Goal: Task Accomplishment & Management: Complete application form

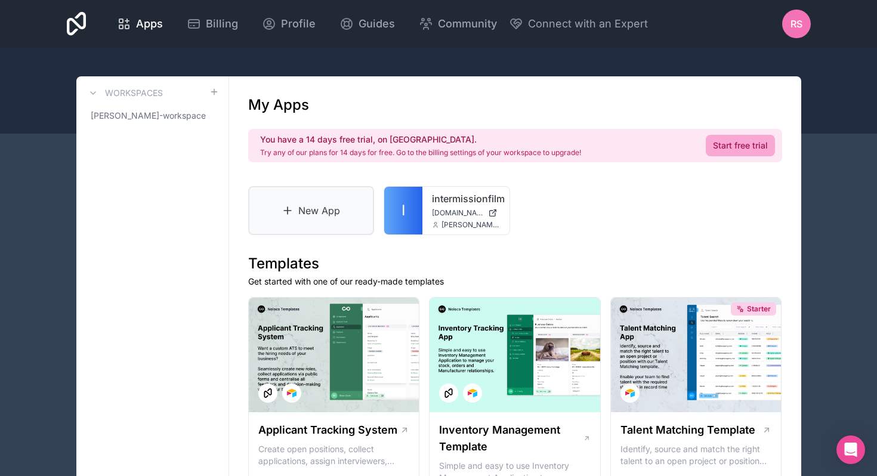
click at [275, 216] on link "New App" at bounding box center [311, 210] width 126 height 49
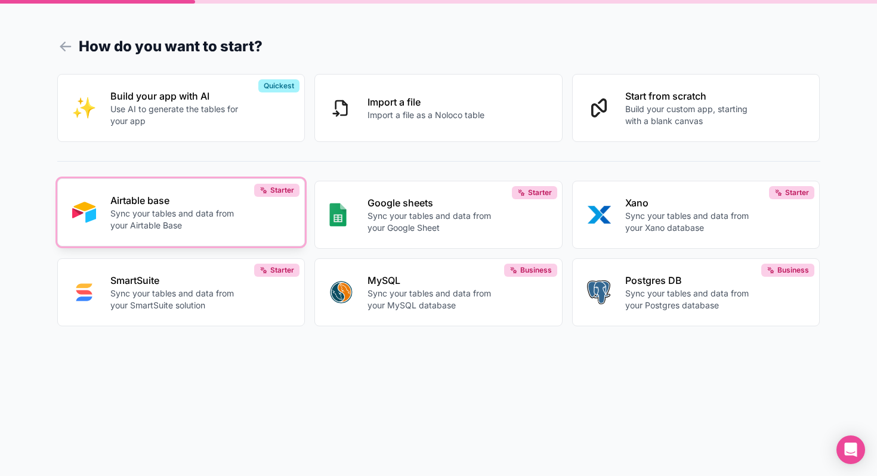
click at [175, 218] on p "Sync your tables and data from your Airtable Base" at bounding box center [176, 220] width 132 height 24
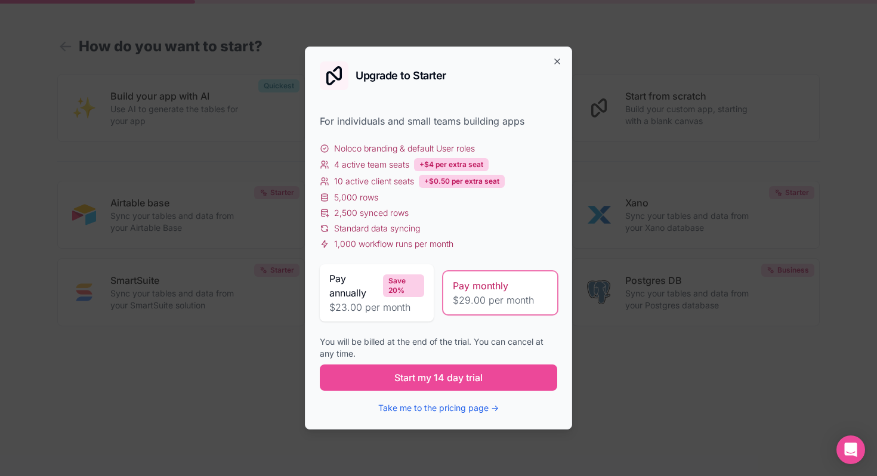
click at [551, 60] on div "Upgrade to Starter For individuals and small teams building apps Noloco brandin…" at bounding box center [438, 238] width 267 height 383
click at [556, 60] on icon "button" at bounding box center [557, 61] width 5 height 5
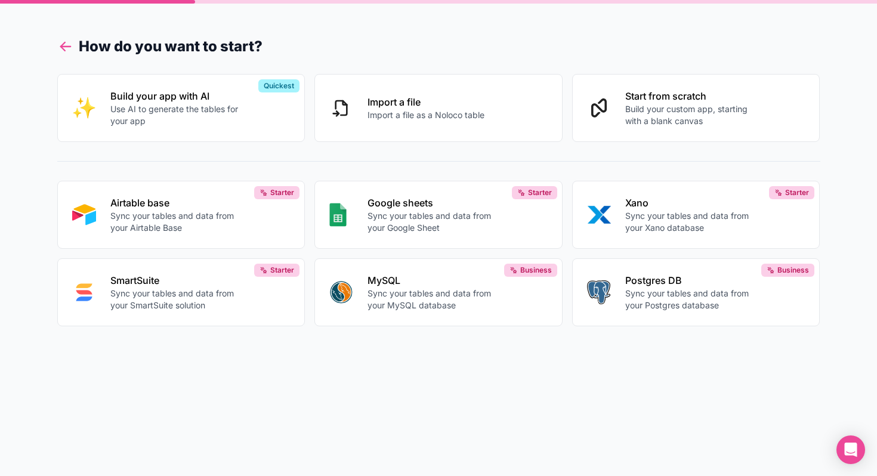
click at [61, 44] on icon at bounding box center [65, 46] width 17 height 17
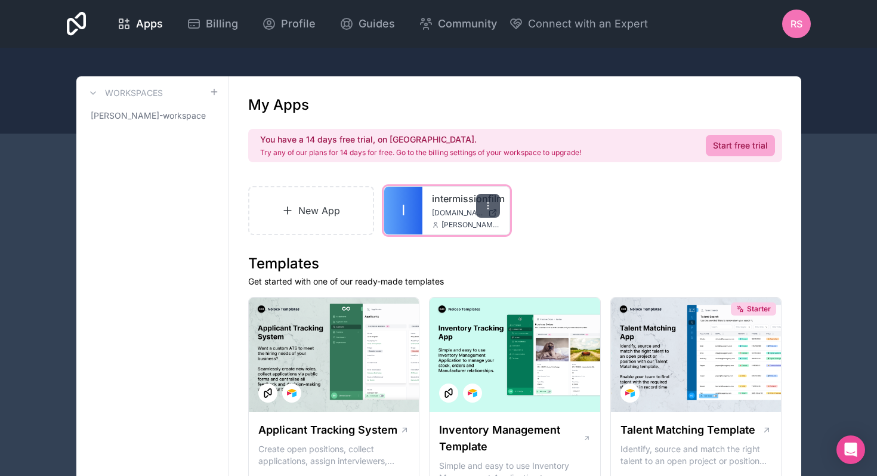
click at [491, 205] on icon at bounding box center [488, 206] width 10 height 10
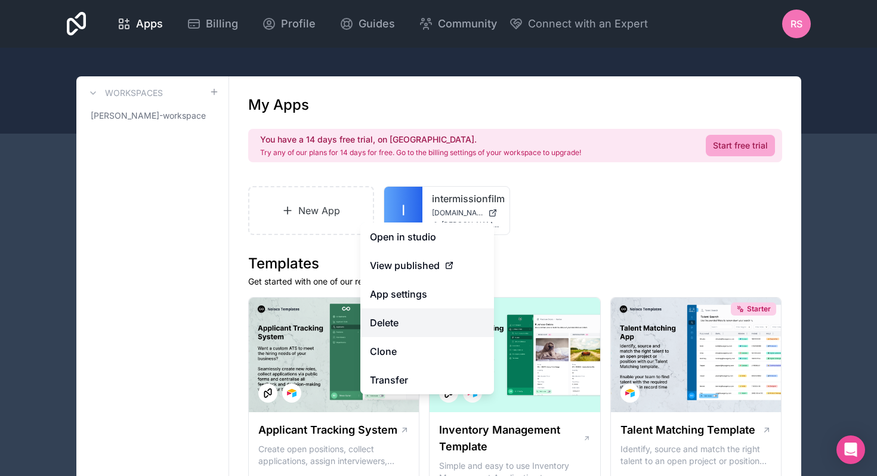
click at [412, 321] on button "Delete" at bounding box center [427, 322] width 134 height 29
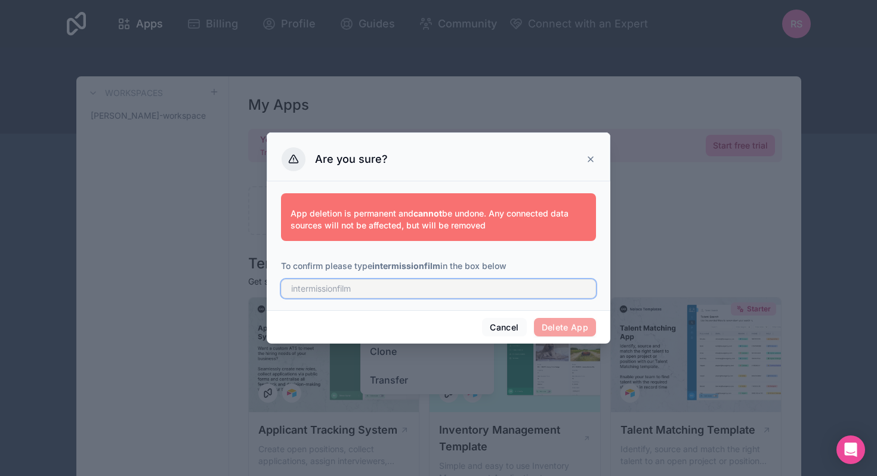
click at [354, 288] on input "text" at bounding box center [438, 288] width 315 height 19
type input "intermissionfilm"
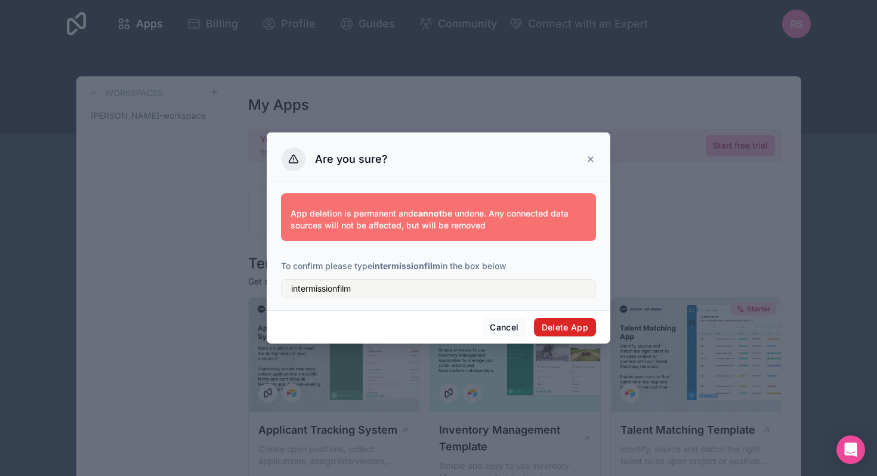
click at [567, 321] on button "Delete App" at bounding box center [565, 327] width 63 height 19
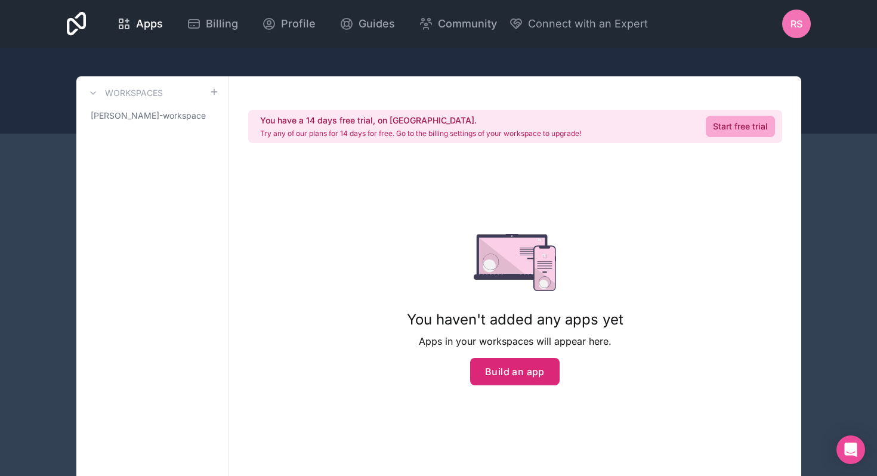
click at [504, 370] on button "Build an app" at bounding box center [514, 371] width 89 height 27
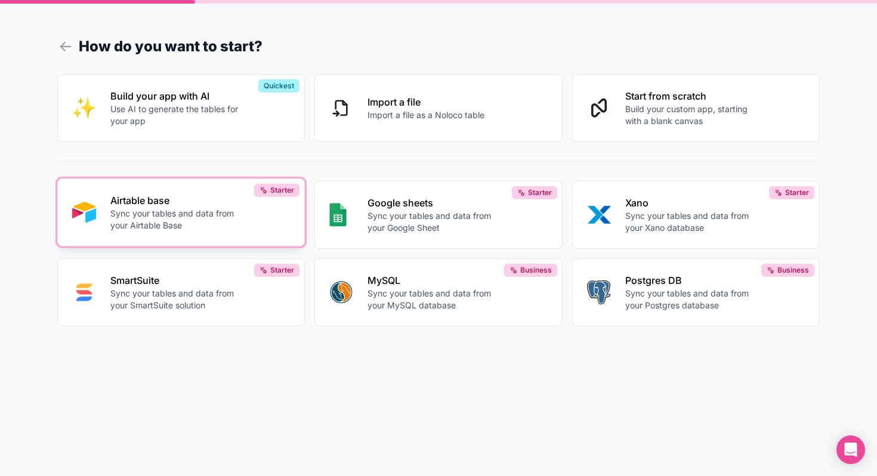
click at [181, 207] on div "Airtable base Sync your tables and data from your Airtable Base" at bounding box center [200, 212] width 180 height 38
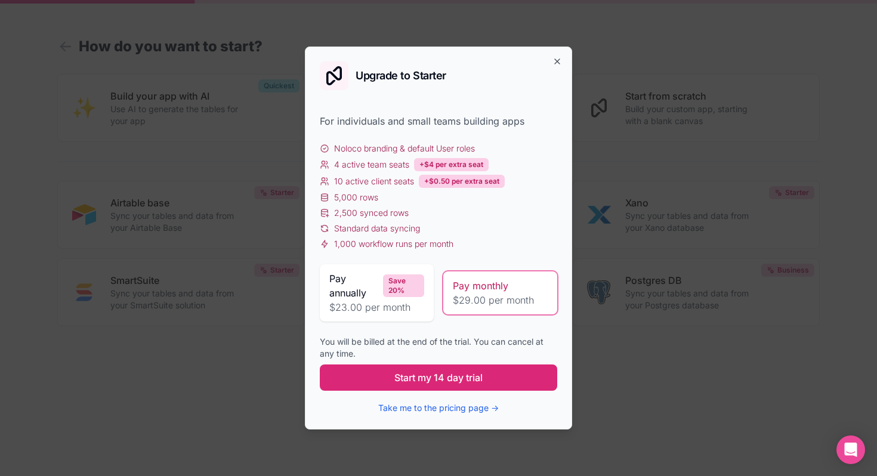
click at [450, 383] on span "Start my 14 day trial" at bounding box center [438, 378] width 88 height 14
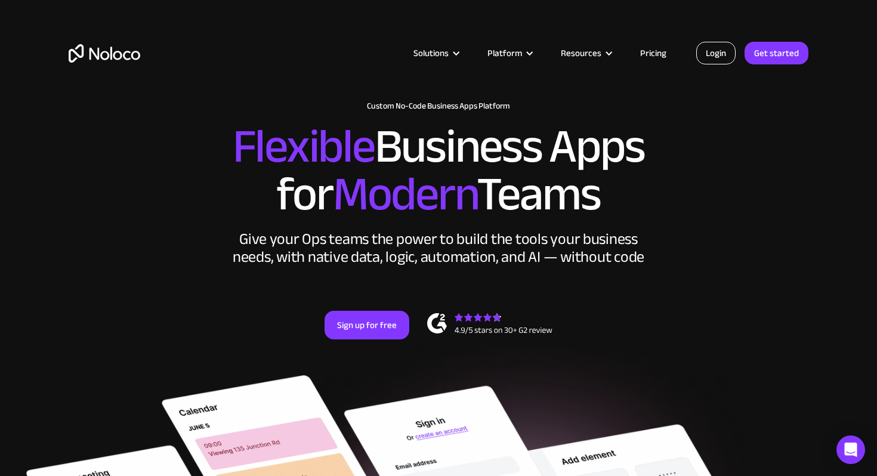
click at [709, 55] on link "Login" at bounding box center [715, 53] width 39 height 23
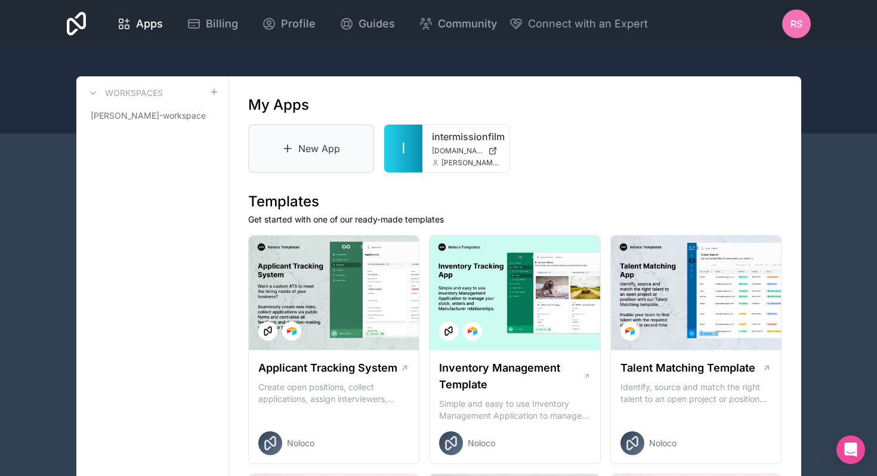
click at [288, 152] on icon at bounding box center [288, 148] width 0 height 7
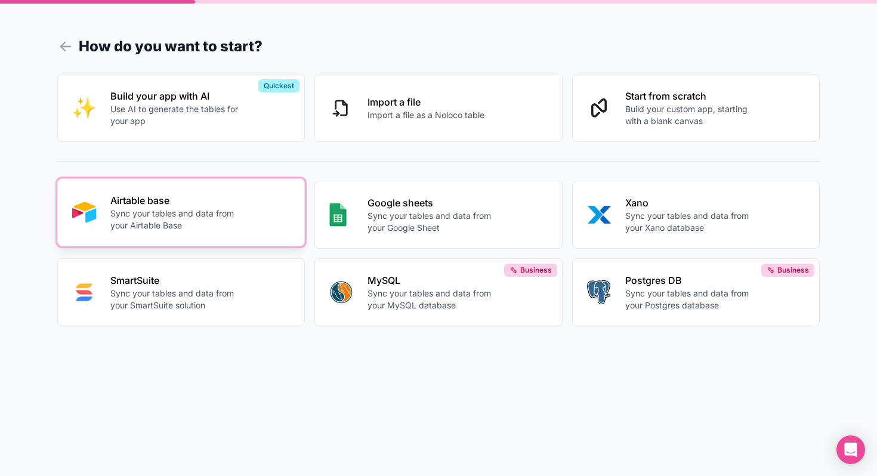
click at [144, 209] on p "Sync your tables and data from your Airtable Base" at bounding box center [176, 220] width 132 height 24
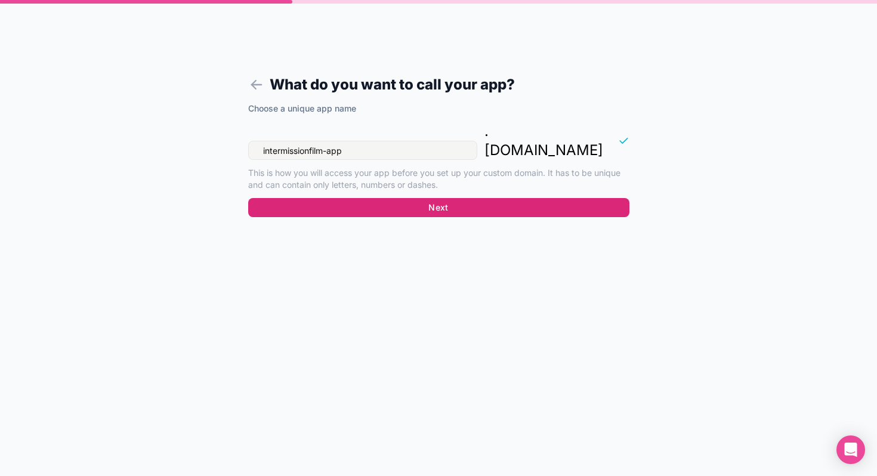
click at [425, 198] on button "Next" at bounding box center [438, 207] width 381 height 19
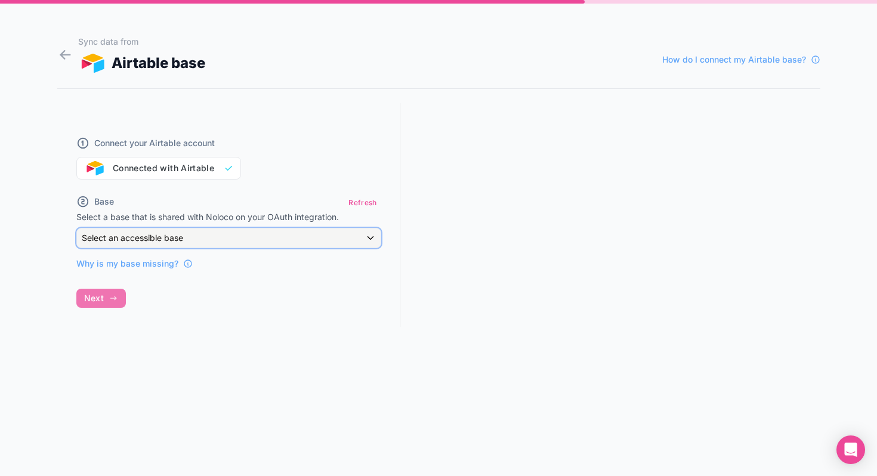
click at [366, 236] on div "Select an accessible base" at bounding box center [229, 238] width 304 height 19
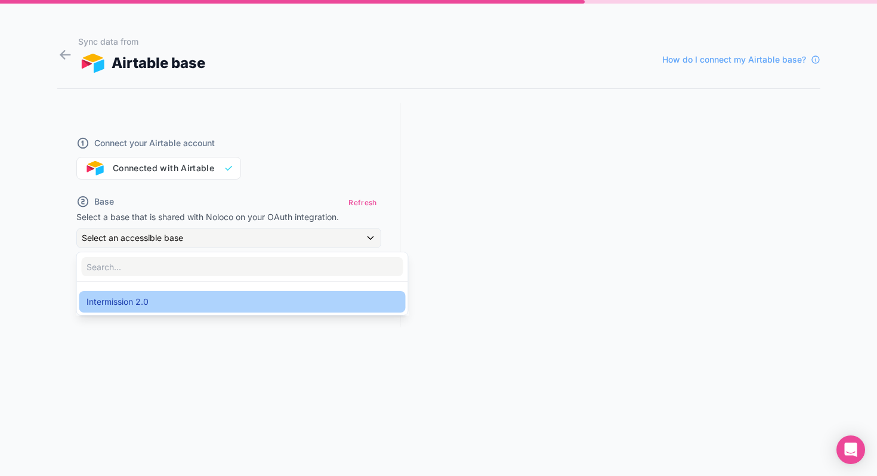
click at [319, 299] on div "Intermission 2.0" at bounding box center [243, 302] width 312 height 14
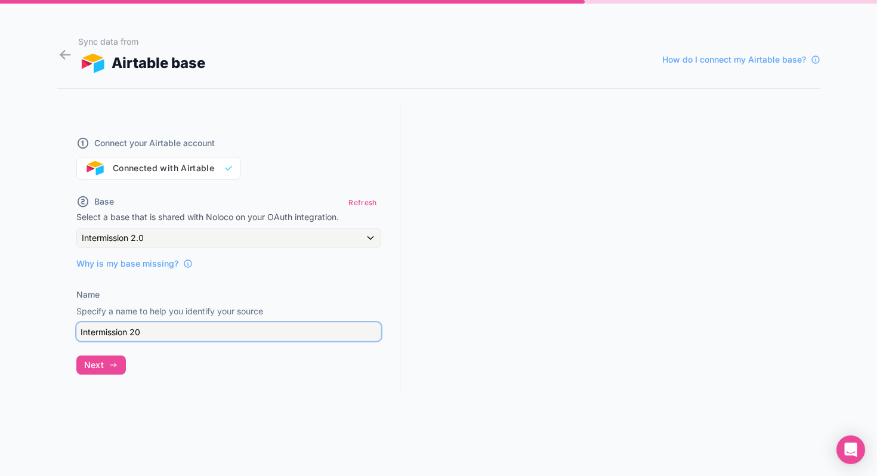
click at [136, 330] on input "Intermission 20" at bounding box center [228, 331] width 305 height 19
click at [144, 332] on input "Intermission 20" at bounding box center [228, 331] width 305 height 19
type input "Intermission 2"
click at [105, 362] on button "Next" at bounding box center [101, 365] width 50 height 19
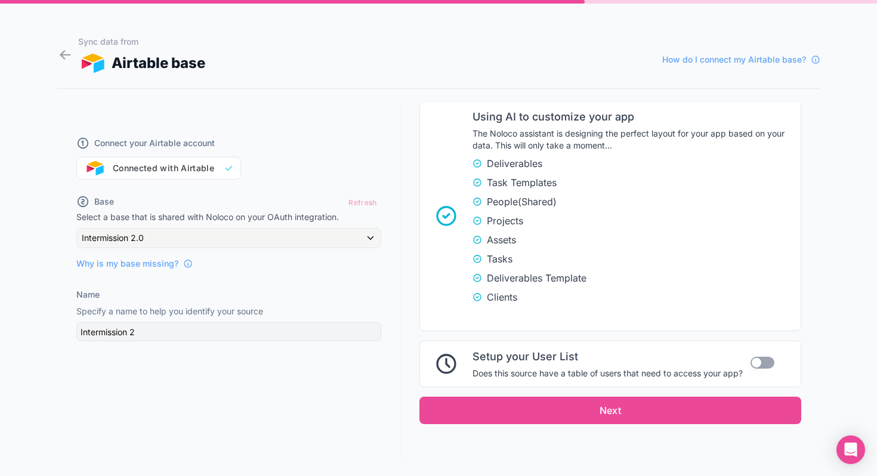
scroll to position [279, 0]
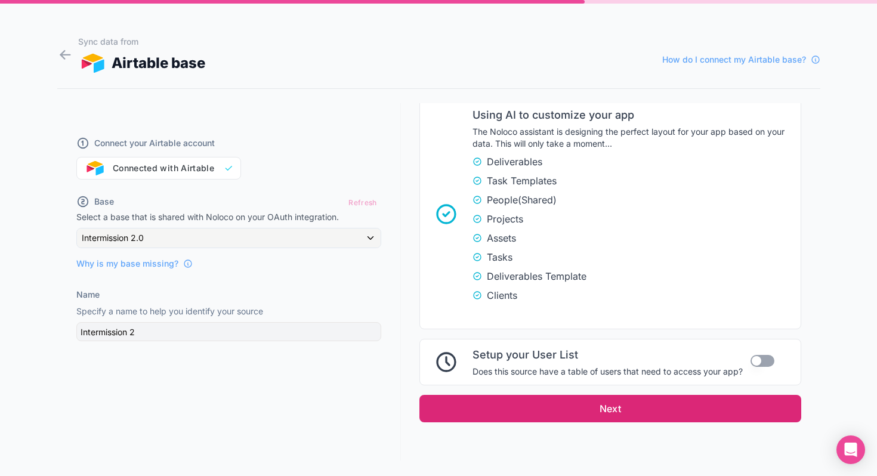
click at [555, 405] on button "Next" at bounding box center [610, 408] width 382 height 27
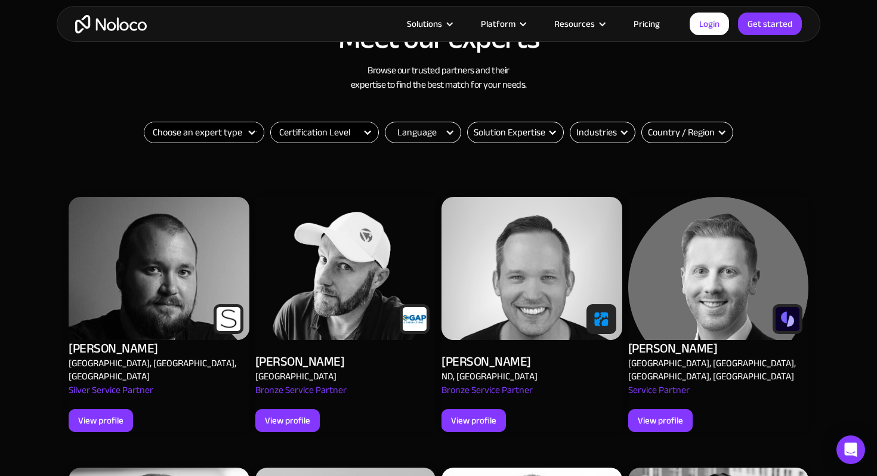
scroll to position [416, 0]
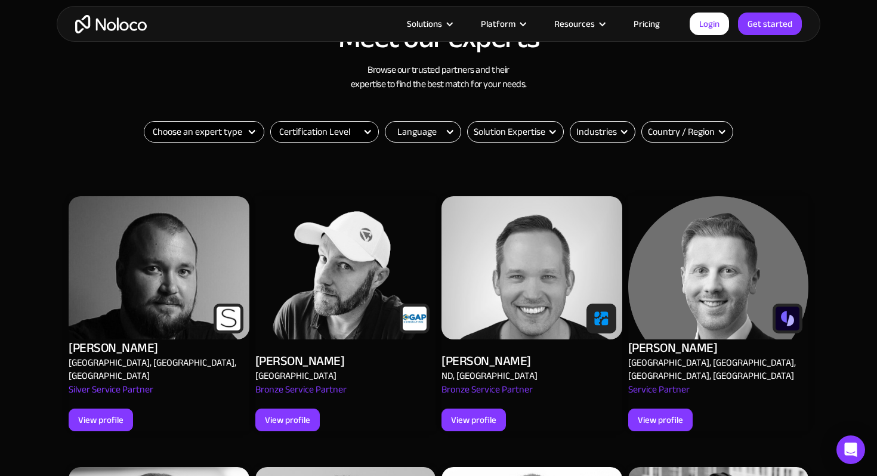
click at [245, 132] on select "Choose an expert type Agency Freelancer" at bounding box center [203, 132] width 119 height 20
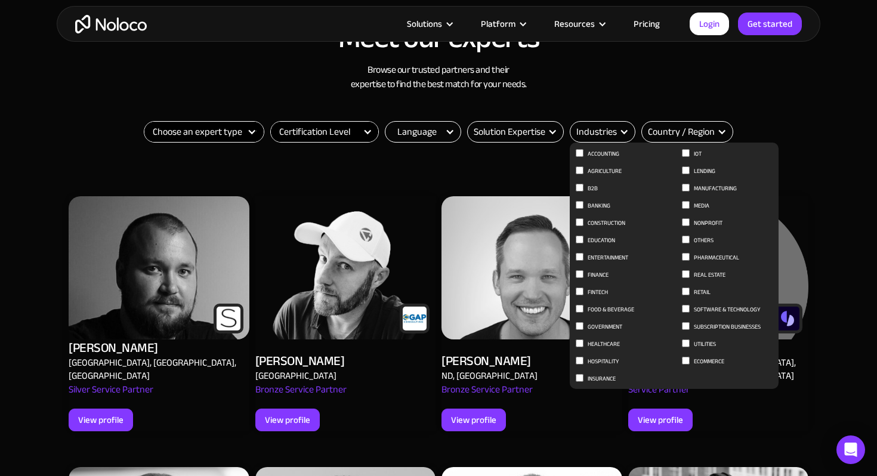
click at [612, 133] on div "Industries" at bounding box center [596, 132] width 41 height 14
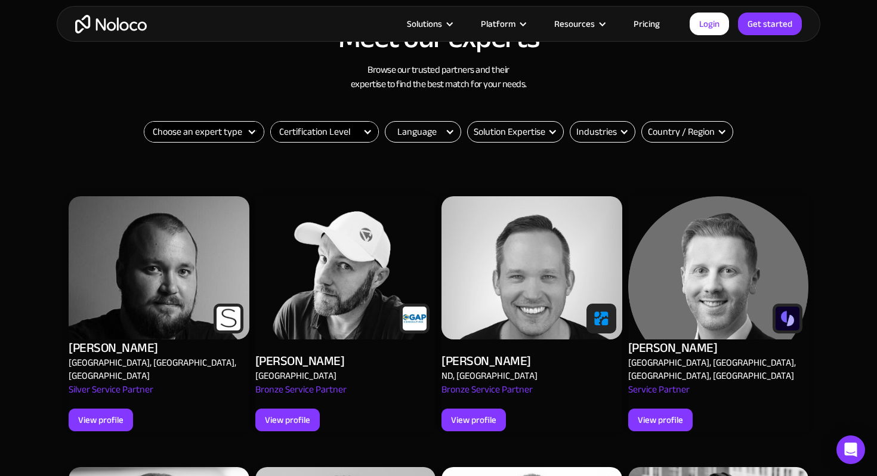
click at [612, 133] on div "Industries" at bounding box center [596, 132] width 41 height 14
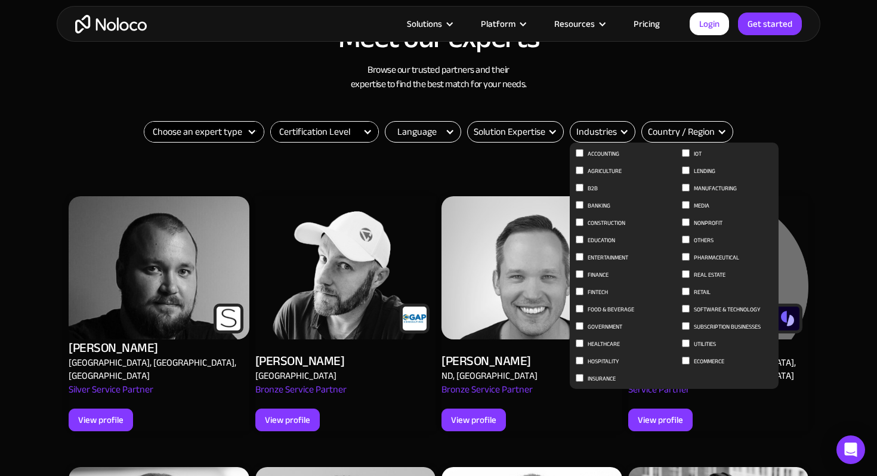
click at [591, 255] on span "Entertainment" at bounding box center [608, 258] width 41 height 14
click at [584, 157] on input "Entertainment" at bounding box center [580, 153] width 8 height 8
checkbox input "true"
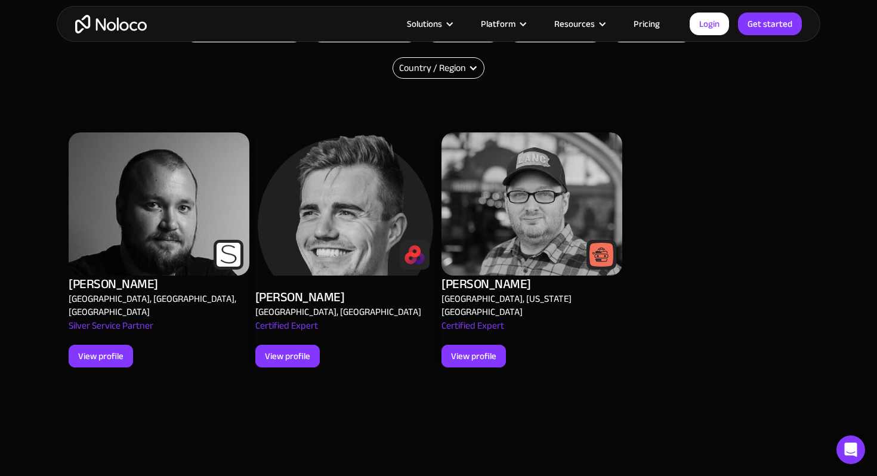
scroll to position [533, 0]
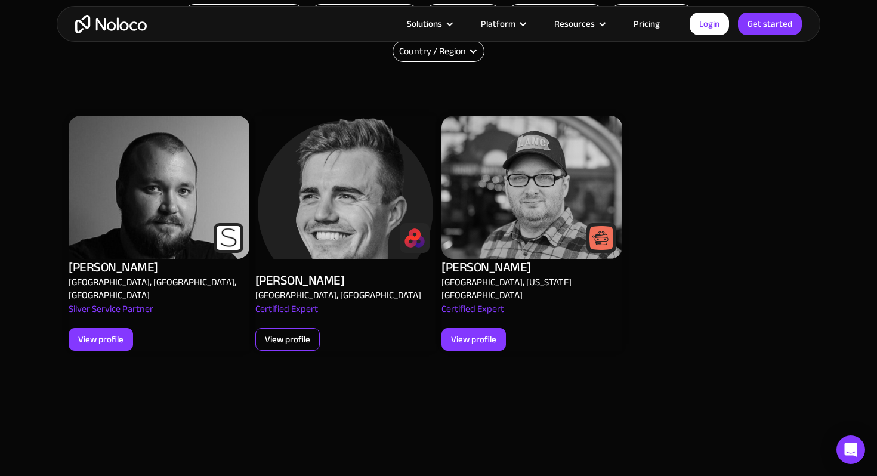
click at [280, 332] on div "View profile" at bounding box center [287, 340] width 45 height 16
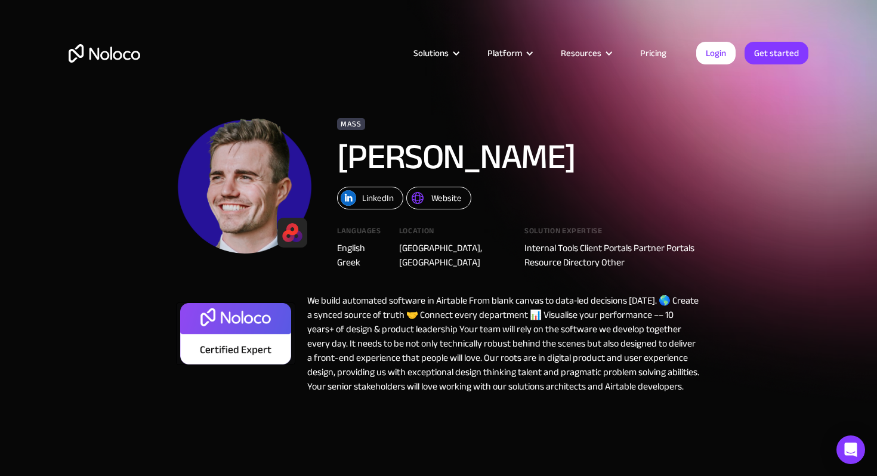
click at [444, 196] on div "Website" at bounding box center [446, 198] width 30 height 16
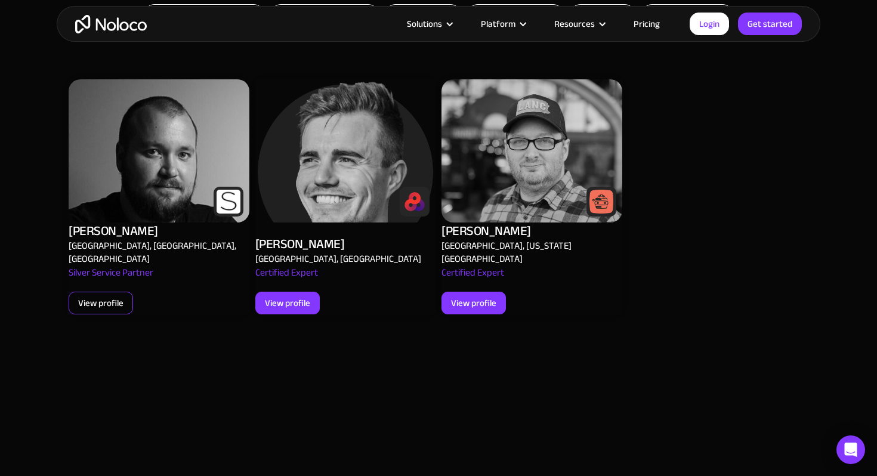
click at [97, 295] on div "View profile" at bounding box center [100, 303] width 45 height 16
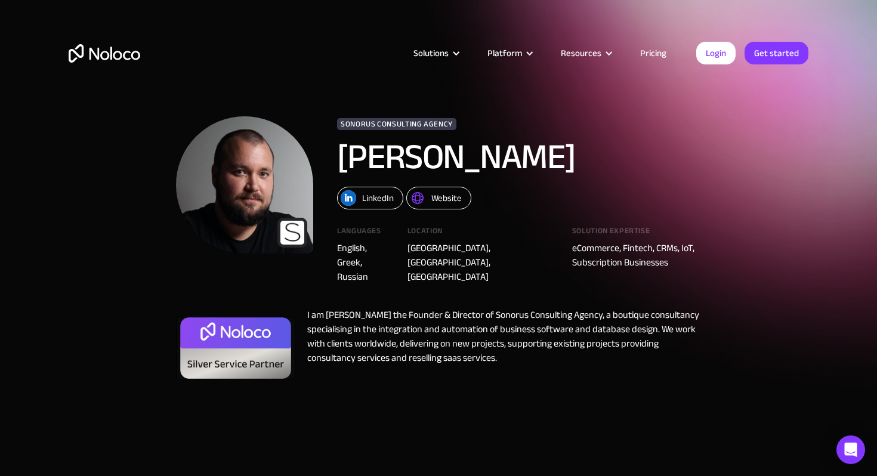
click at [440, 196] on div "Website" at bounding box center [446, 198] width 30 height 16
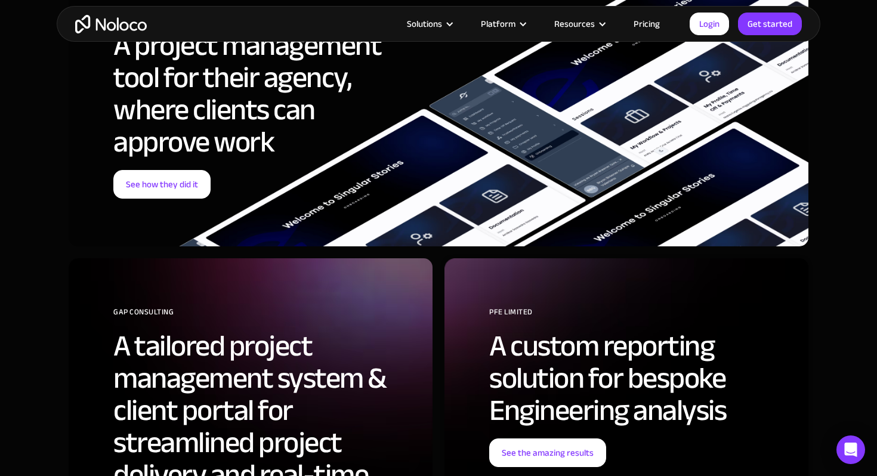
scroll to position [4099, 0]
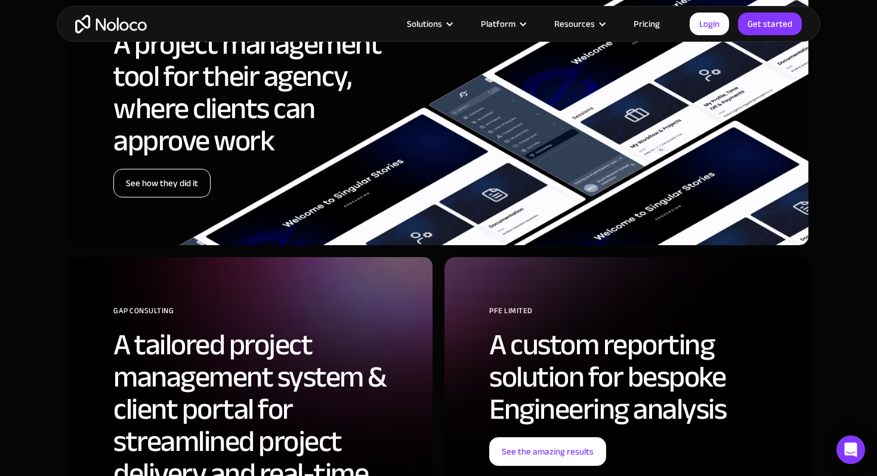
click at [140, 175] on link "See how they did it" at bounding box center [161, 183] width 97 height 29
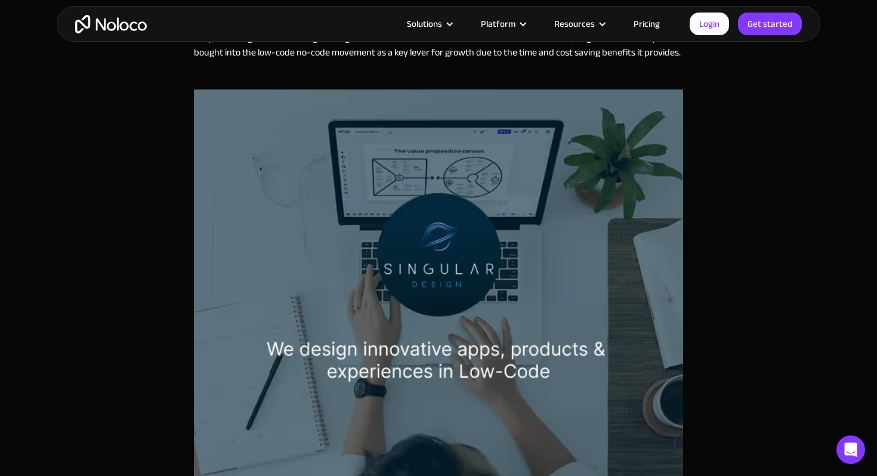
scroll to position [484, 0]
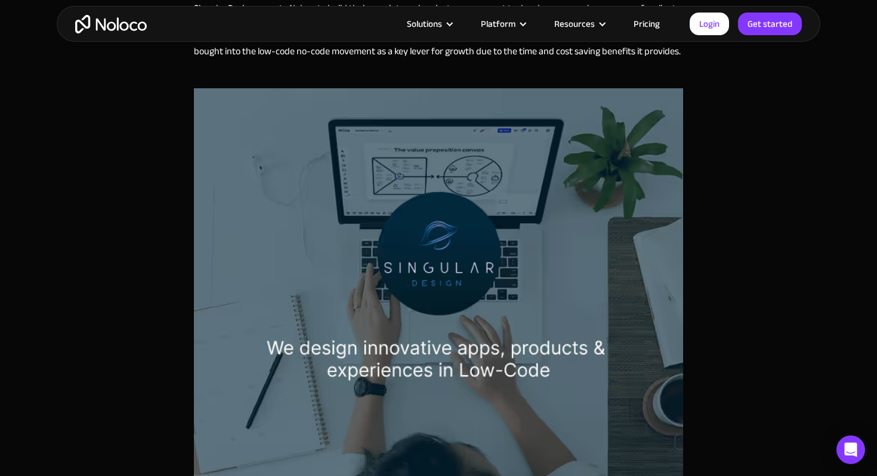
click at [424, 243] on img at bounding box center [438, 285] width 489 height 394
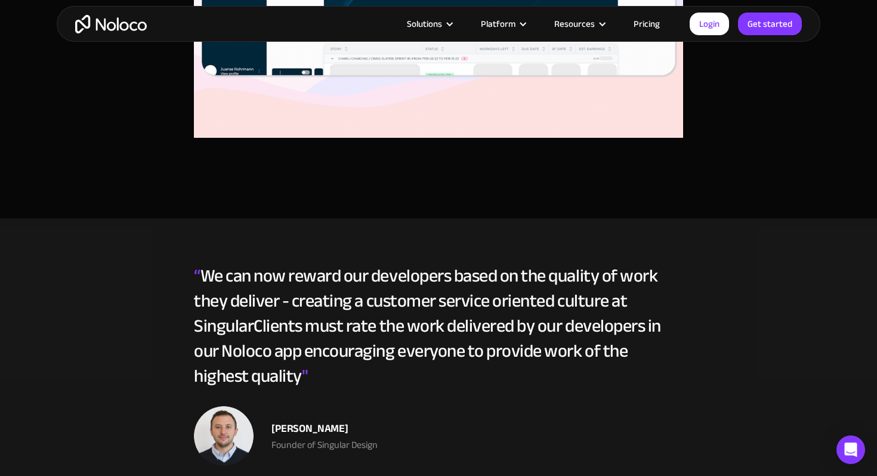
scroll to position [2629, 0]
